Goal: Task Accomplishment & Management: Use online tool/utility

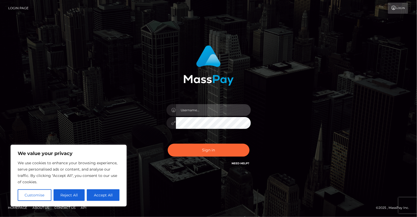
click at [201, 108] on input "text" at bounding box center [213, 110] width 75 height 12
type input "yjoshi"
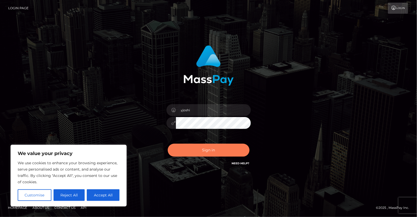
click at [212, 154] on button "Sign in" at bounding box center [209, 150] width 82 height 13
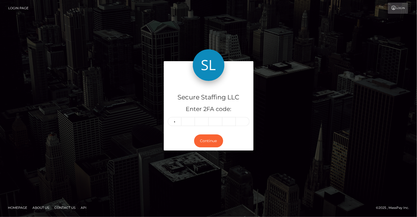
type input "4"
type input "1"
type input "3"
type input "0"
type input "9"
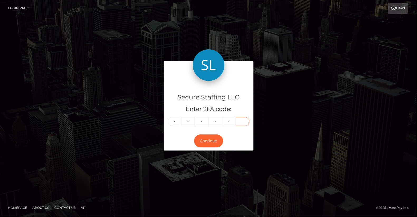
type input "2"
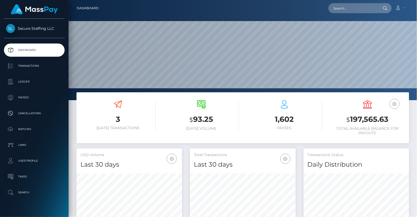
scroll to position [93, 105]
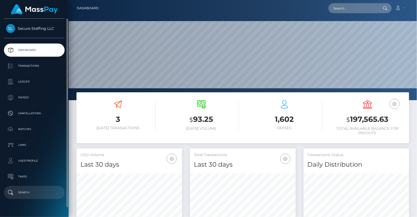
click at [30, 190] on p "Search" at bounding box center [34, 193] width 56 height 8
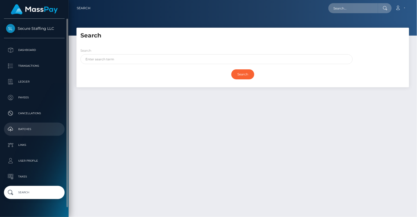
click at [28, 128] on p "Batches" at bounding box center [34, 129] width 56 height 8
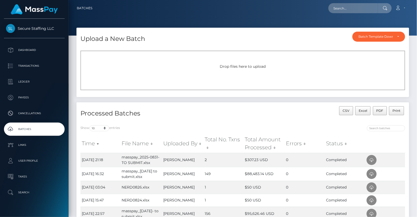
click at [235, 68] on span "Drop files here to upload" at bounding box center [243, 66] width 46 height 5
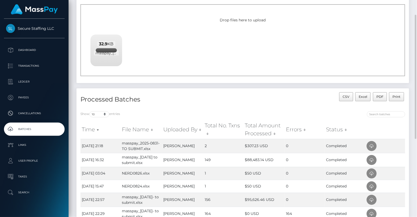
scroll to position [48, 0]
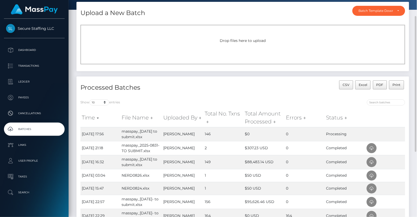
scroll to position [26, 0]
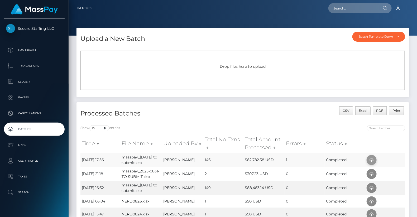
click at [372, 160] on icon at bounding box center [371, 160] width 6 height 7
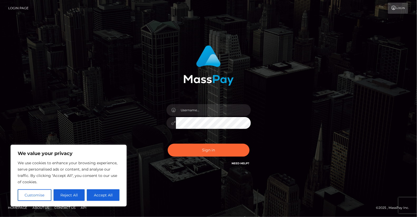
drag, startPoint x: 109, startPoint y: 195, endPoint x: 202, endPoint y: 108, distance: 126.9
click at [202, 108] on body "We value your privacy We use cookies to enhance your browsing experience, serve…" at bounding box center [208, 108] width 417 height 217
click at [202, 108] on input "text" at bounding box center [213, 110] width 75 height 12
type input "yjoshi"
click at [211, 156] on button "Sign in" at bounding box center [209, 150] width 82 height 13
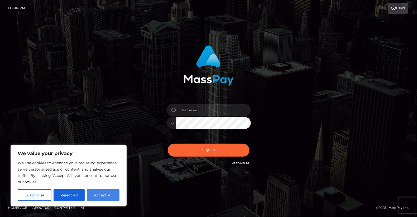
click at [107, 193] on button "Accept All" at bounding box center [103, 195] width 33 height 12
checkbox input "true"
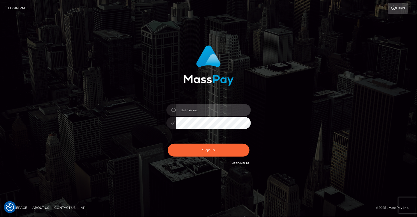
click at [191, 110] on input "text" at bounding box center [213, 110] width 75 height 12
type input "yjoshi"
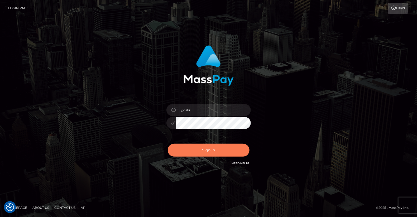
click at [216, 148] on button "Sign in" at bounding box center [209, 150] width 82 height 13
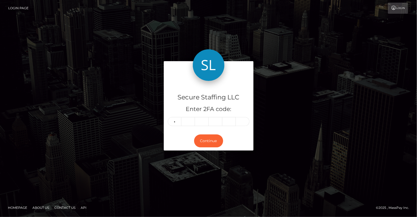
type input "8"
type input "3"
type input "8"
type input "9"
type input "8"
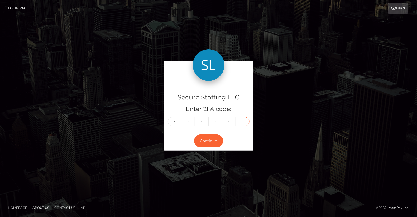
type input "8"
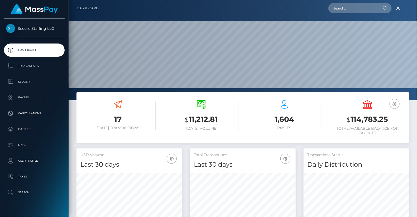
scroll to position [93, 105]
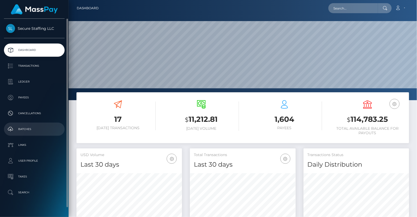
click at [32, 129] on p "Batches" at bounding box center [34, 129] width 56 height 8
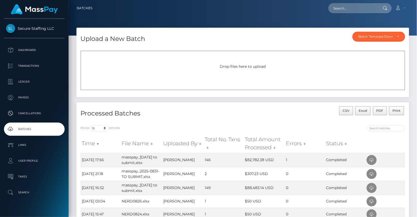
click at [239, 68] on span "Drop files here to upload" at bounding box center [243, 66] width 46 height 5
